Goal: Information Seeking & Learning: Learn about a topic

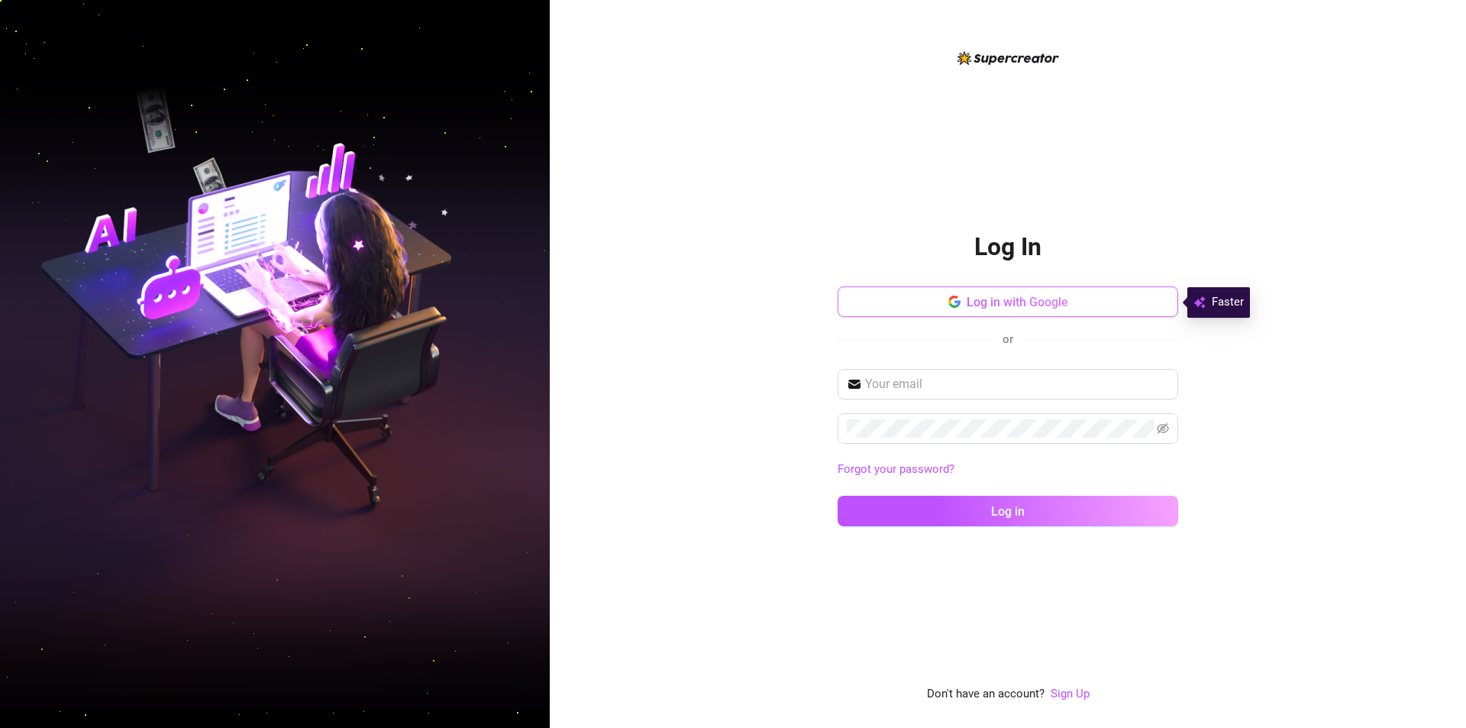
click at [1041, 300] on span "Log in with Google" at bounding box center [1018, 302] width 102 height 15
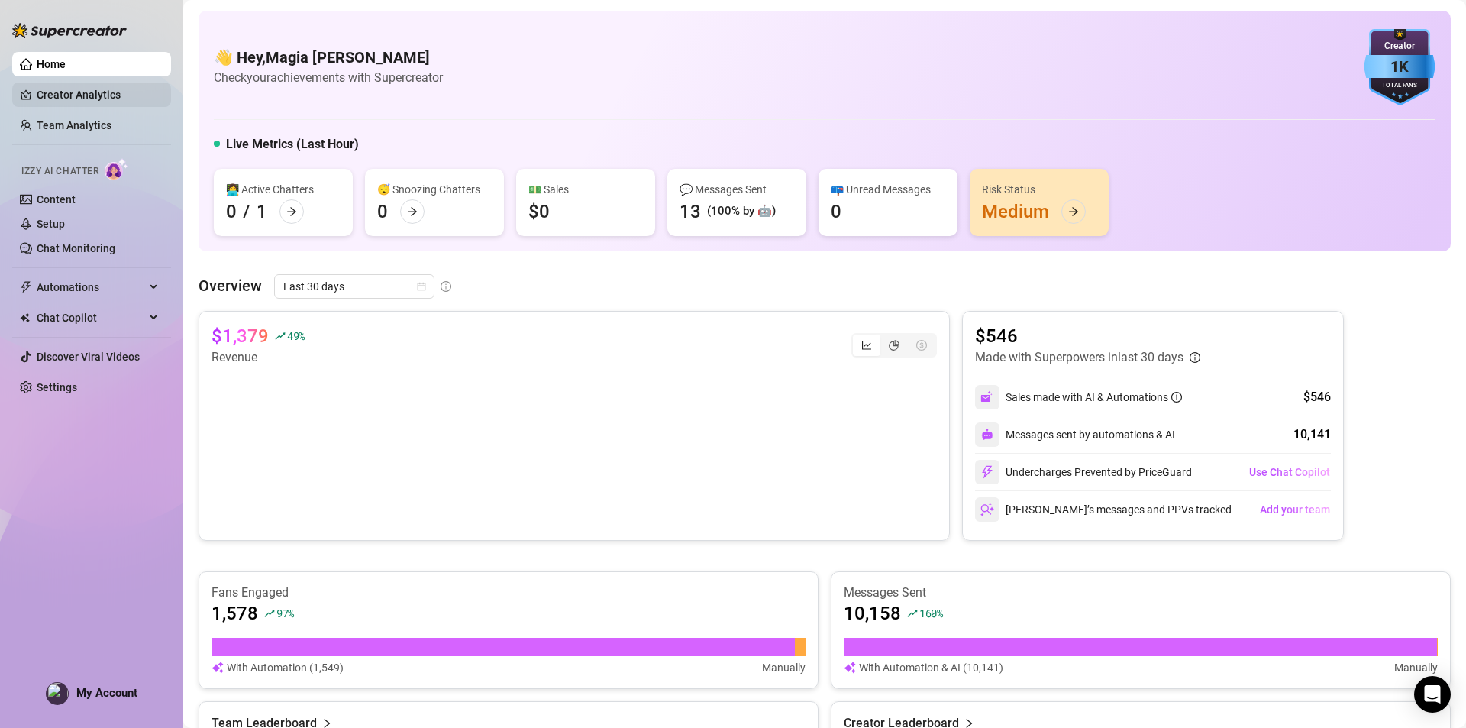
click at [59, 91] on link "Creator Analytics" at bounding box center [98, 94] width 122 height 24
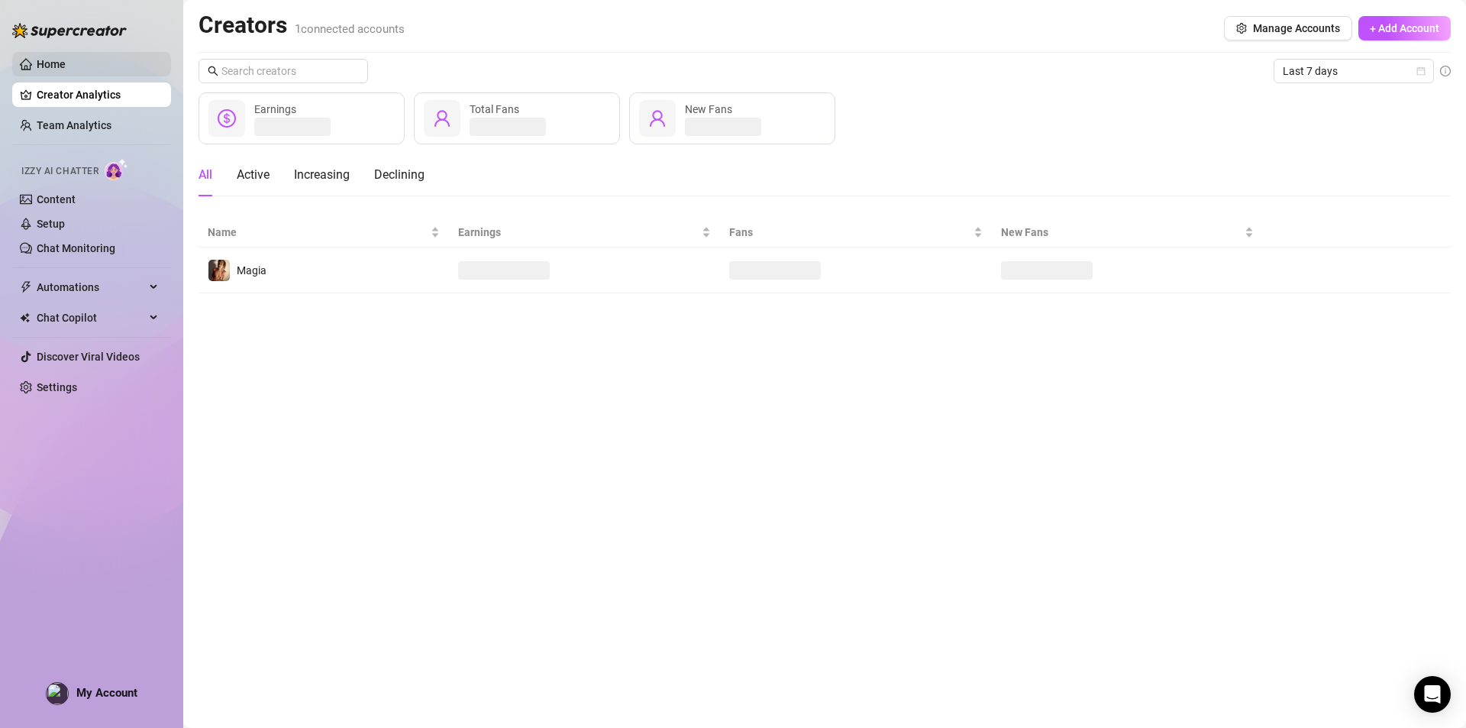
click at [48, 58] on link "Home" at bounding box center [51, 64] width 29 height 12
